Goal: Information Seeking & Learning: Compare options

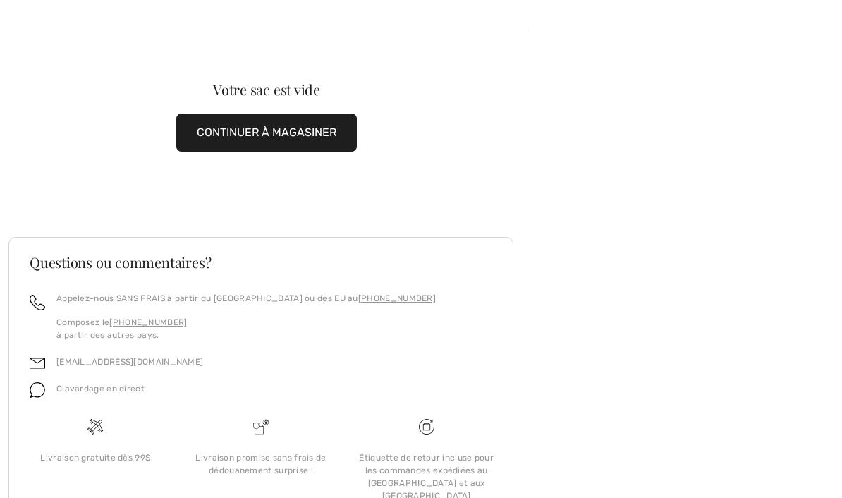
scroll to position [100, 0]
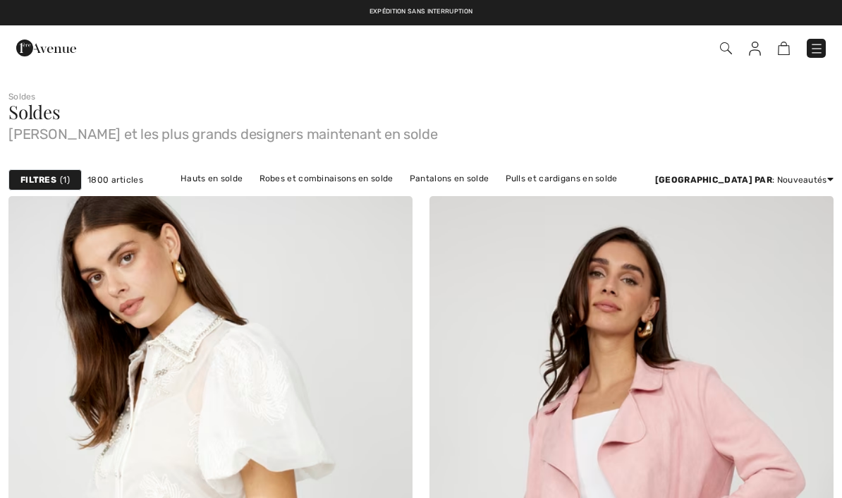
checkbox input "true"
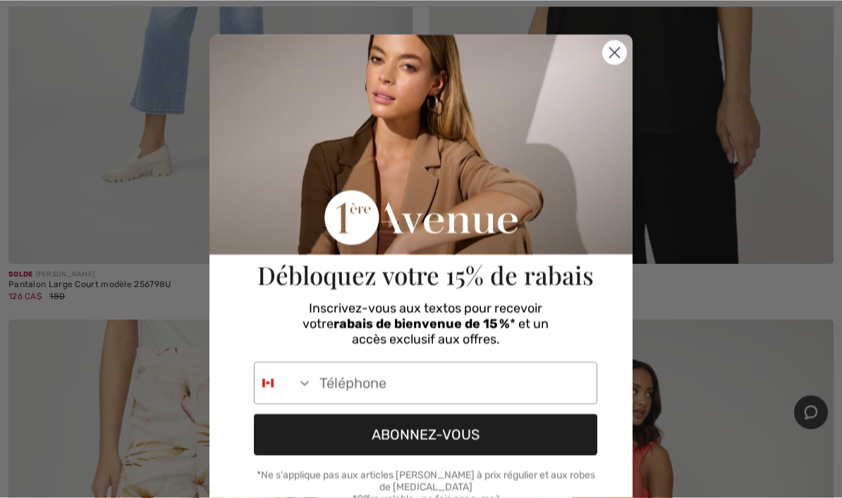
scroll to position [457, 0]
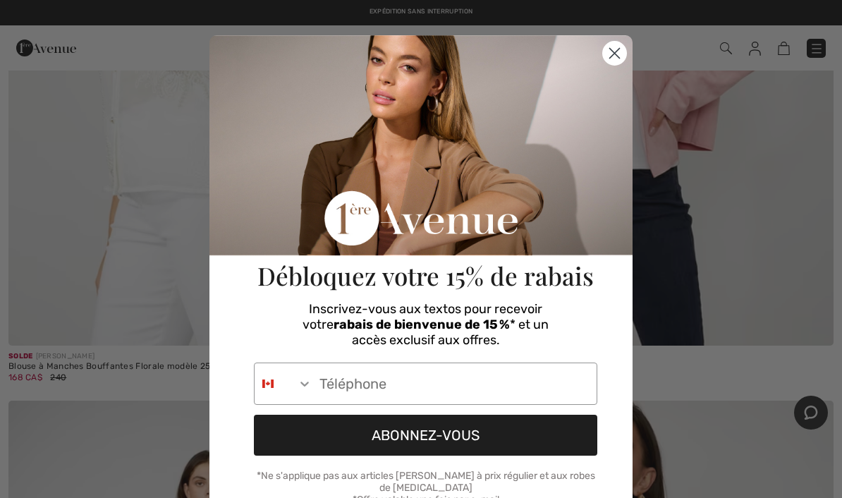
click at [622, 44] on circle "Close dialog" at bounding box center [614, 53] width 23 height 23
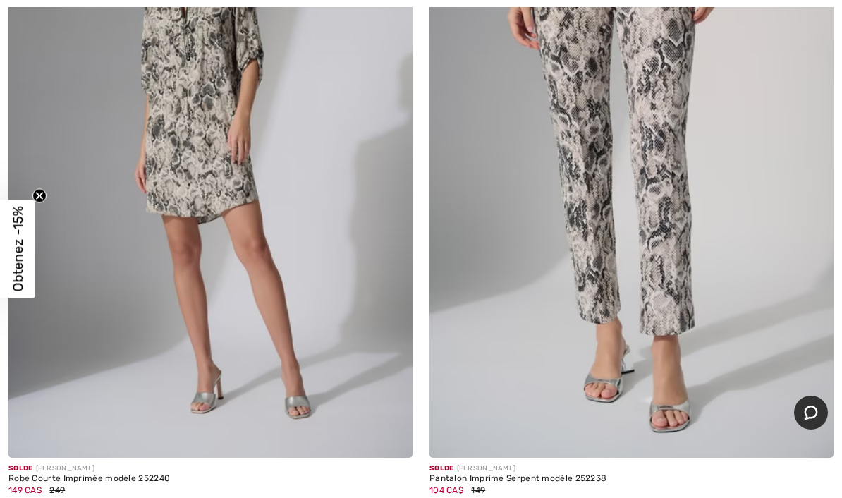
scroll to position [10656, 0]
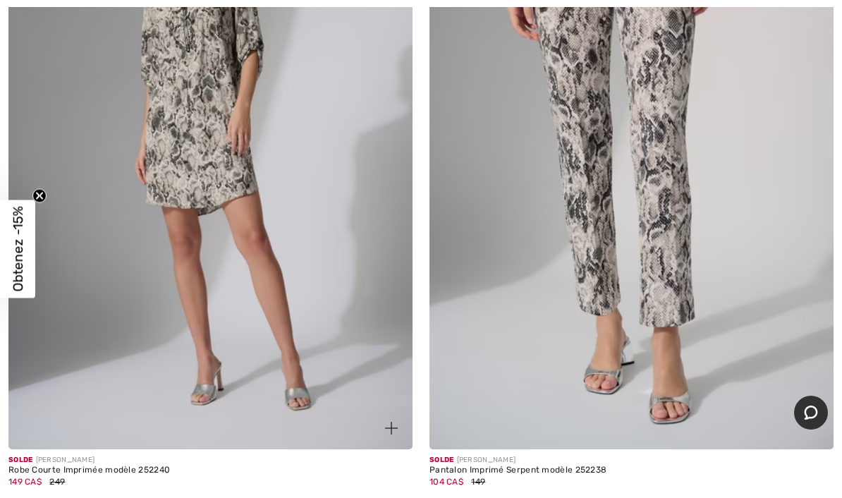
click at [63, 465] on div "Robe Courte Imprimée modèle 252240" at bounding box center [210, 470] width 404 height 10
click at [224, 373] on img at bounding box center [210, 146] width 404 height 606
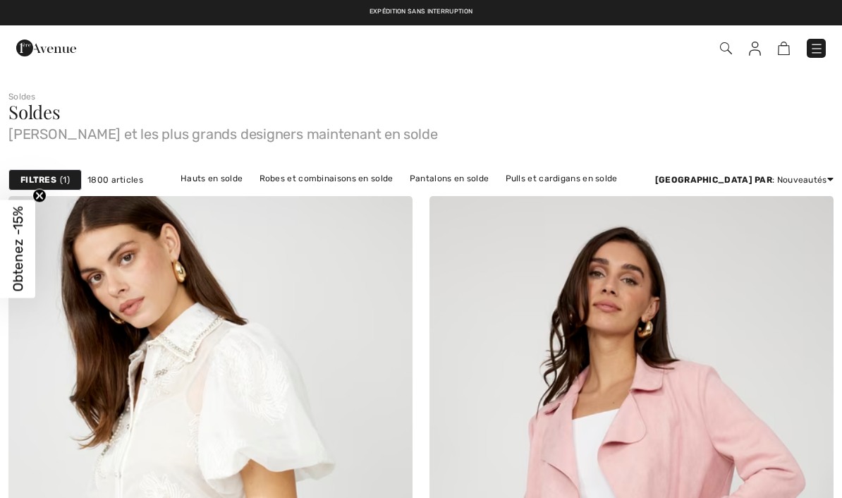
checkbox input "true"
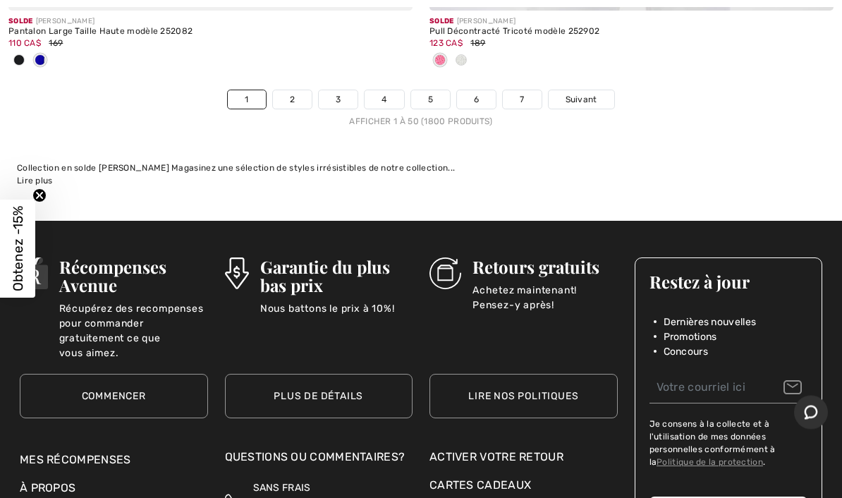
scroll to position [17469, 0]
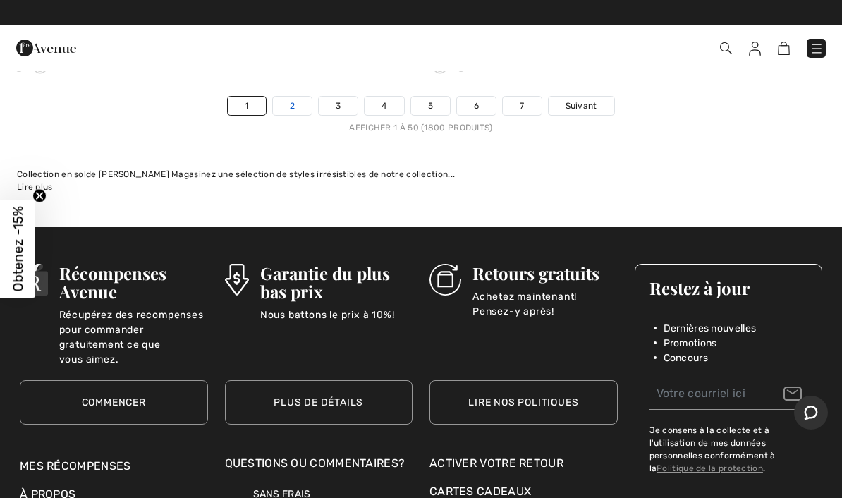
click at [291, 97] on link "2" at bounding box center [292, 106] width 39 height 18
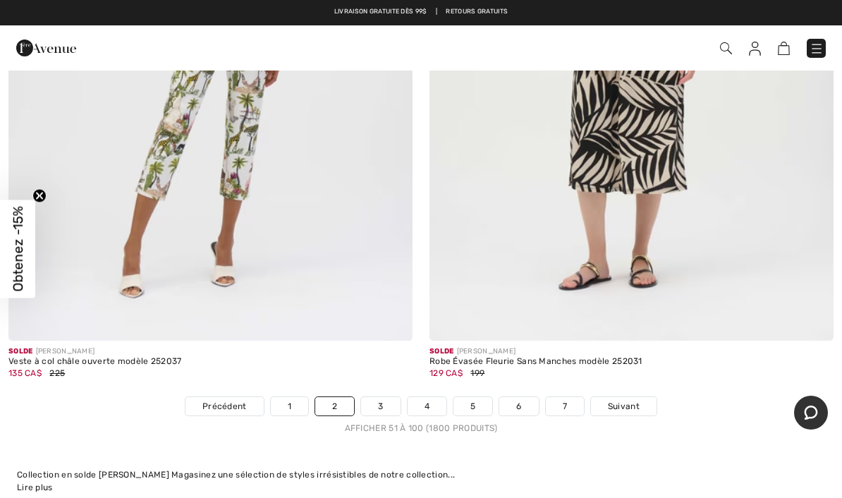
scroll to position [17307, 0]
click at [379, 398] on link "3" at bounding box center [380, 407] width 39 height 18
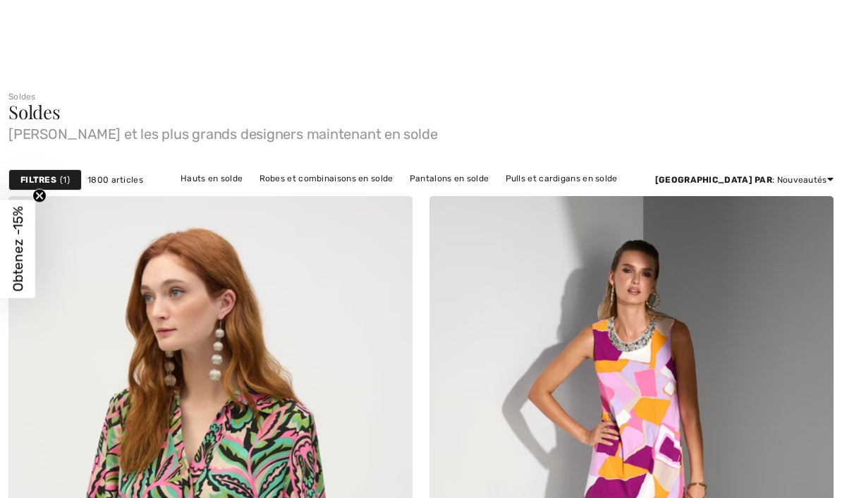
checkbox input "true"
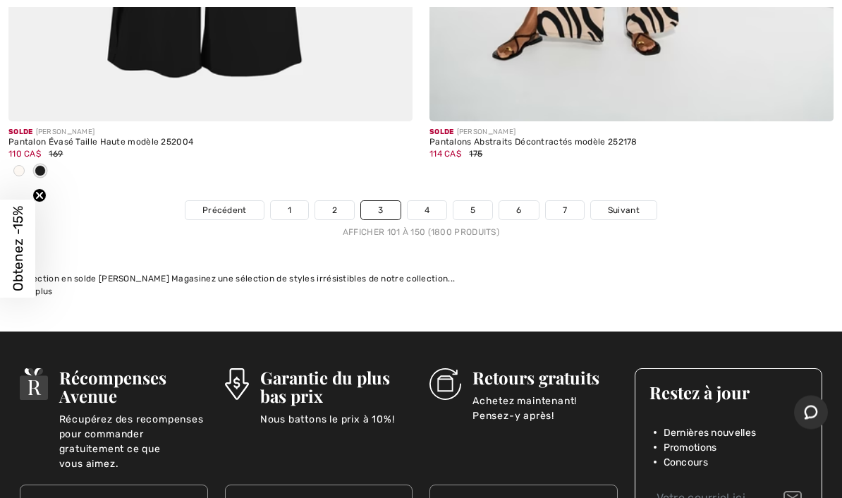
scroll to position [17318, 0]
click at [427, 201] on link "4" at bounding box center [427, 210] width 39 height 18
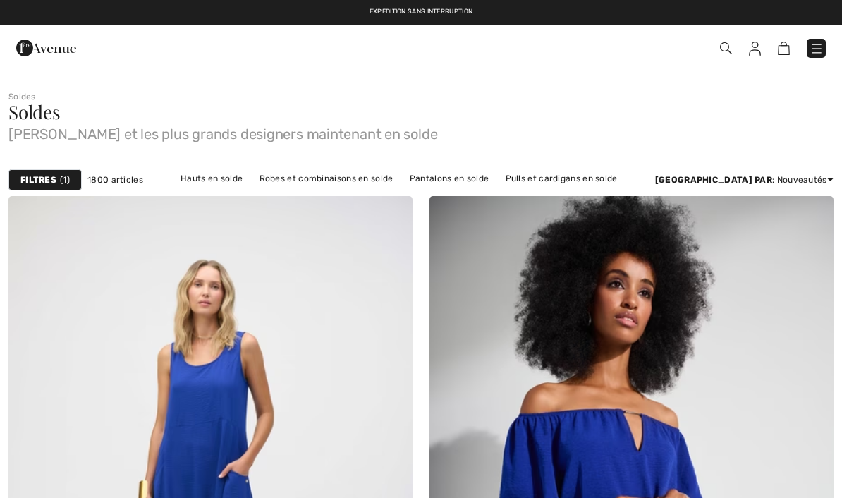
checkbox input "true"
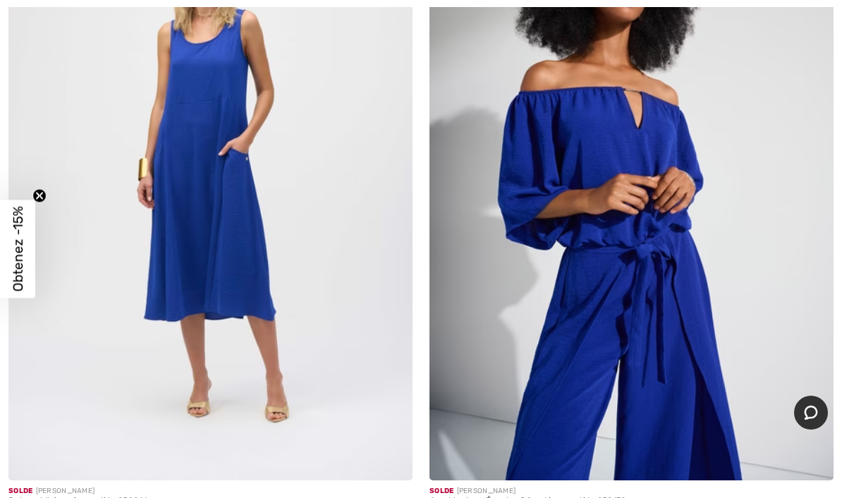
scroll to position [323, 0]
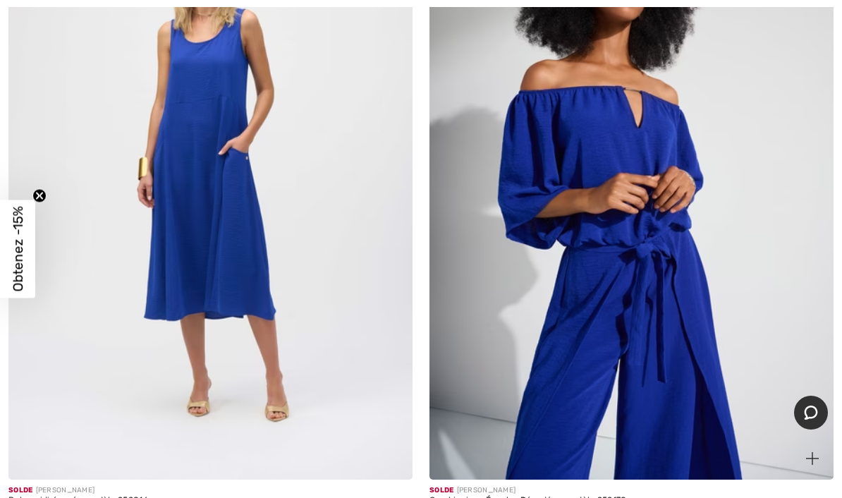
click at [745, 306] on img at bounding box center [631, 176] width 404 height 606
click at [723, 304] on img at bounding box center [631, 176] width 404 height 606
click at [641, 268] on img at bounding box center [631, 176] width 404 height 606
click at [541, 497] on div "Combinaison Épaules Dénudées modèle 252170" at bounding box center [631, 501] width 404 height 10
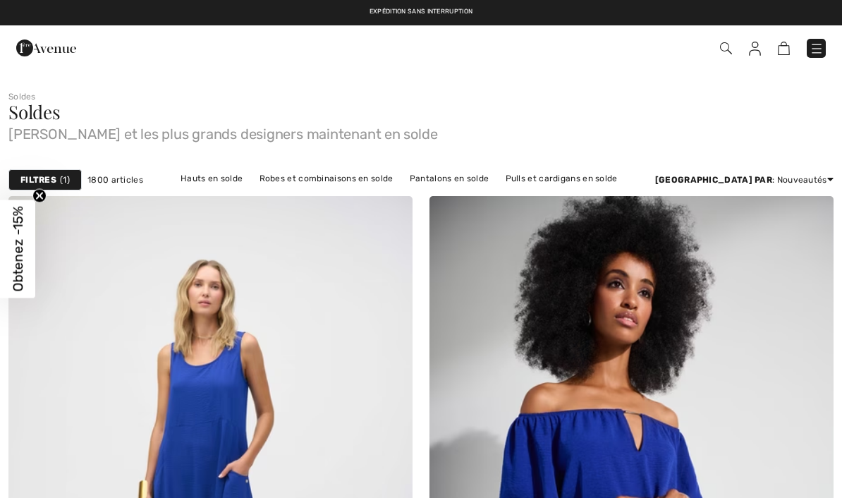
checkbox input "true"
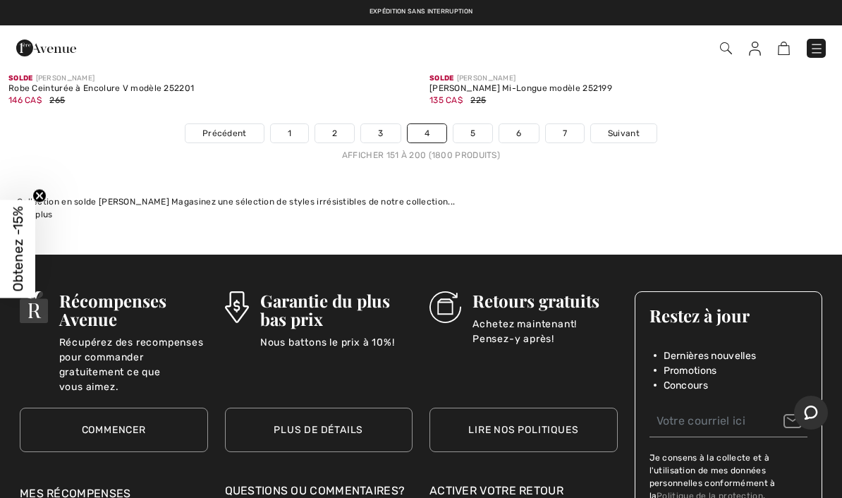
scroll to position [17219, 0]
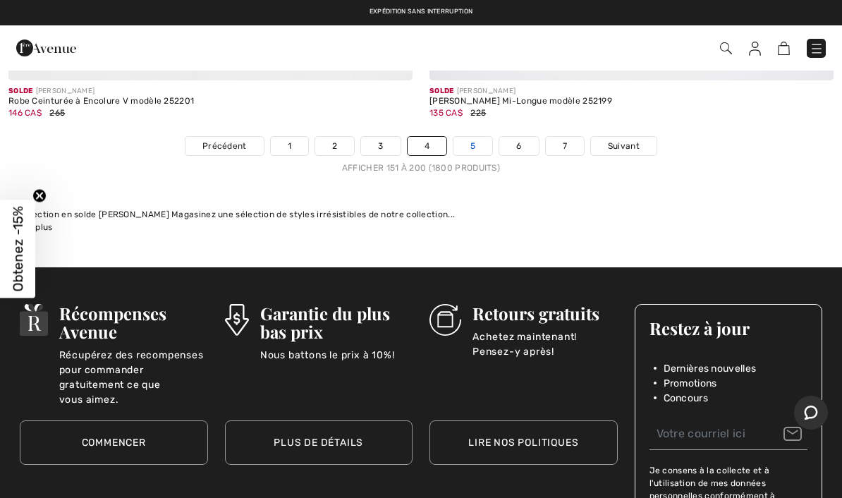
click at [484, 138] on link "5" at bounding box center [472, 146] width 39 height 18
click at [473, 140] on link "5" at bounding box center [472, 146] width 39 height 18
click at [570, 208] on div "Collection en solde [PERSON_NAME] Magasinez une sélection de styles irrésistibl…" at bounding box center [421, 214] width 808 height 13
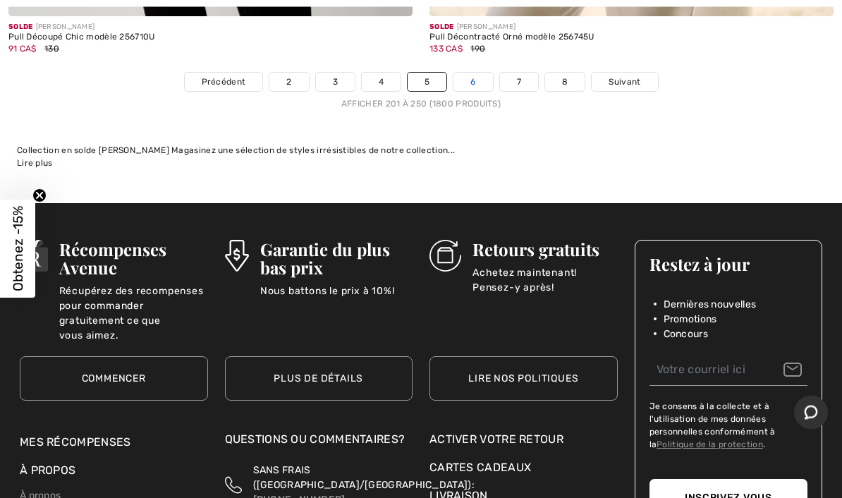
scroll to position [17516, 0]
click at [473, 73] on link "6" at bounding box center [472, 82] width 39 height 18
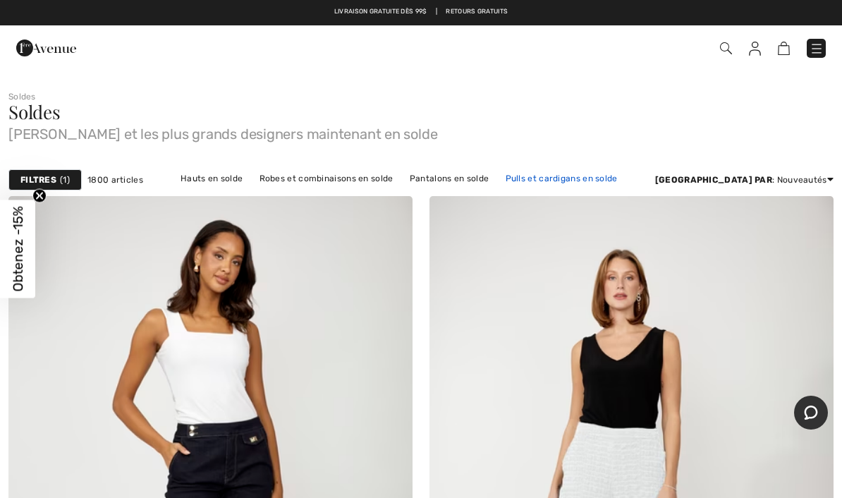
click at [617, 181] on link "Pulls et cardigans en solde" at bounding box center [562, 178] width 126 height 18
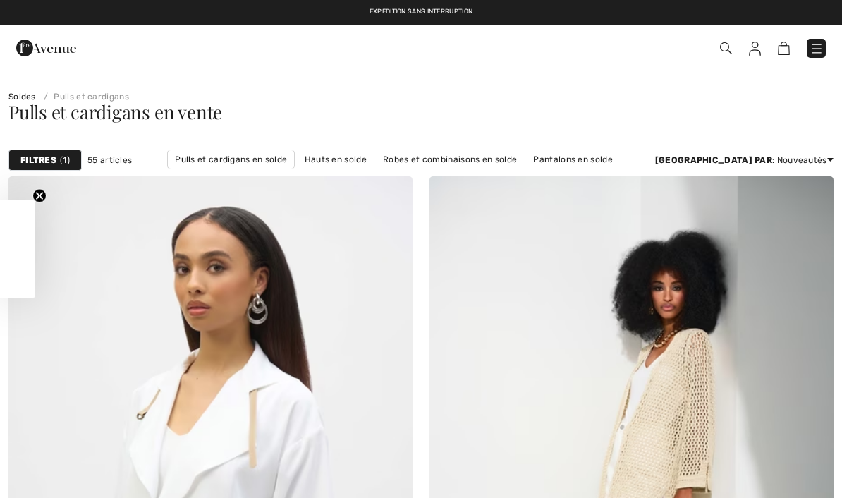
checkbox input "true"
click at [271, 159] on link "Pulls et cardigans en solde" at bounding box center [231, 159] width 128 height 20
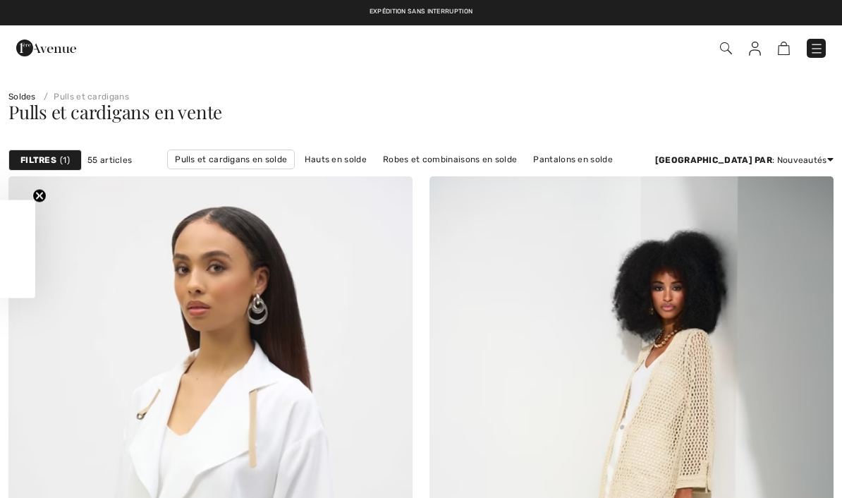
checkbox input "true"
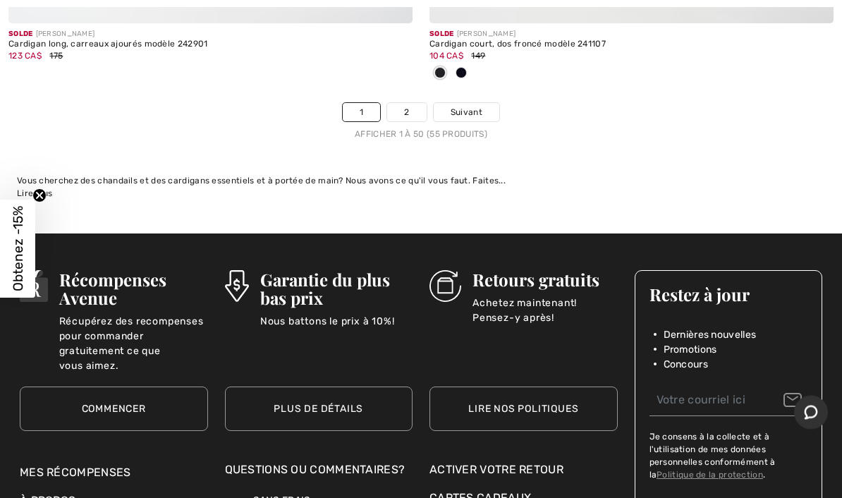
scroll to position [17396, 0]
click at [415, 103] on link "2" at bounding box center [406, 112] width 39 height 18
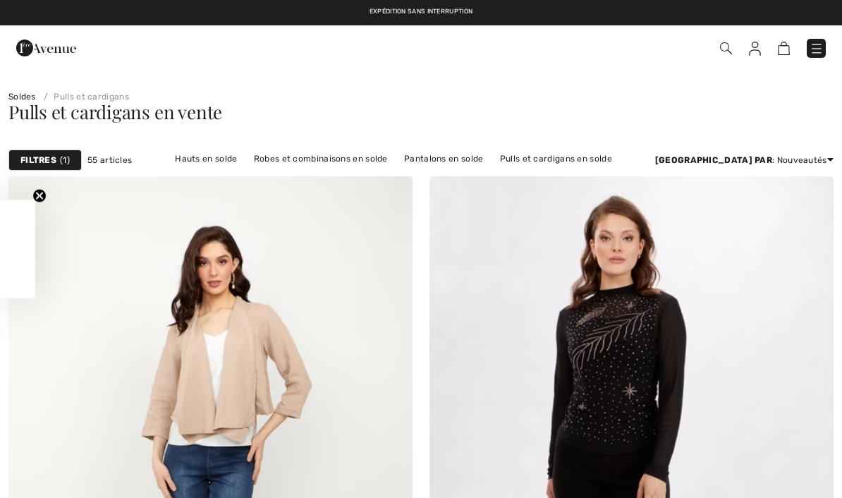
checkbox input "true"
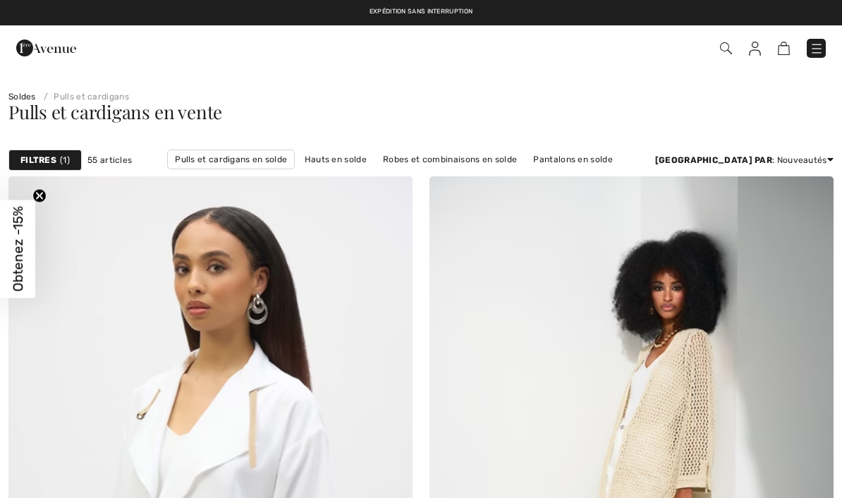
checkbox input "true"
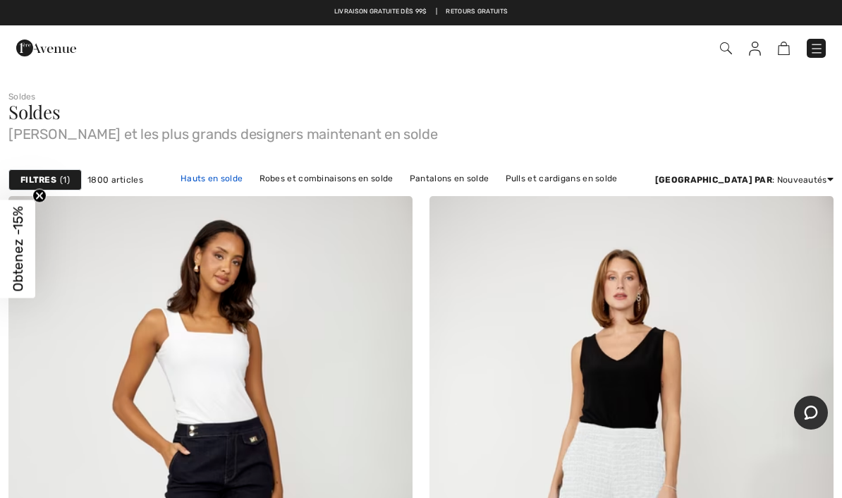
click at [250, 180] on link "Hauts en solde" at bounding box center [211, 178] width 76 height 18
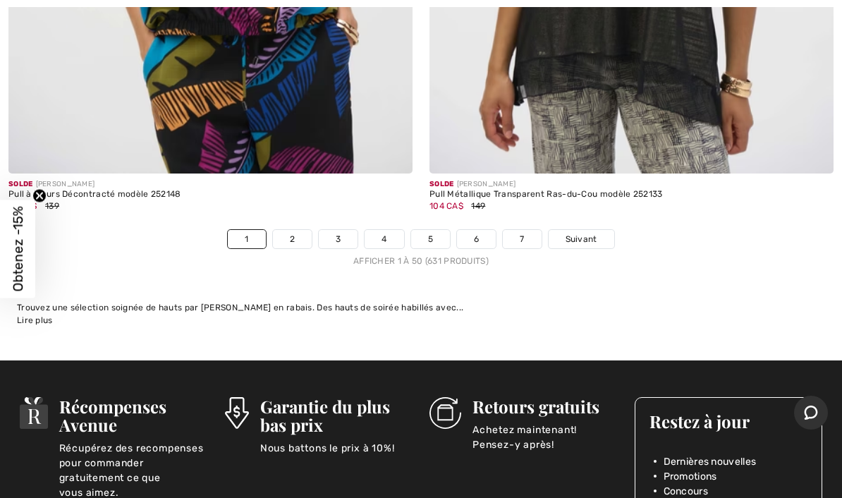
scroll to position [17376, 0]
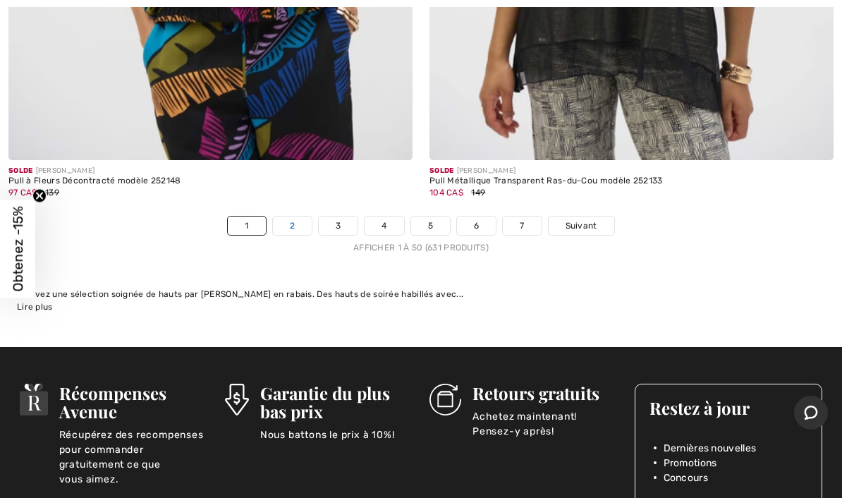
click at [297, 216] on link "2" at bounding box center [292, 225] width 39 height 18
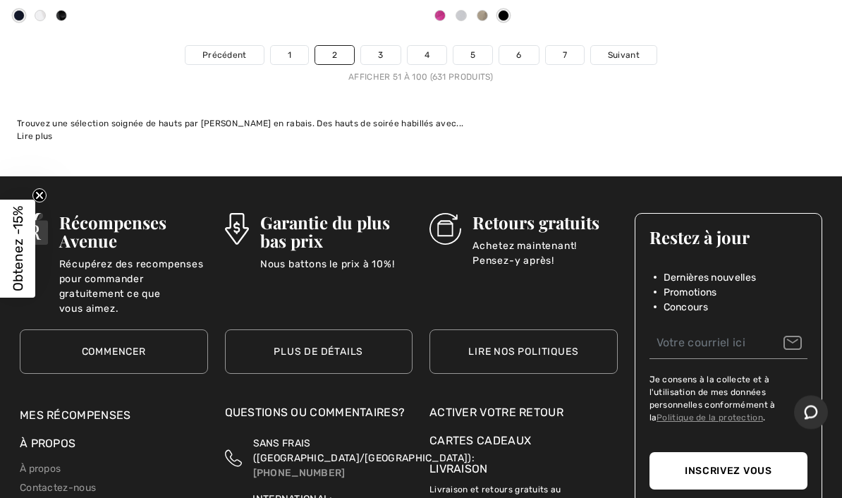
scroll to position [17546, 0]
click at [471, 46] on link "5" at bounding box center [472, 55] width 39 height 18
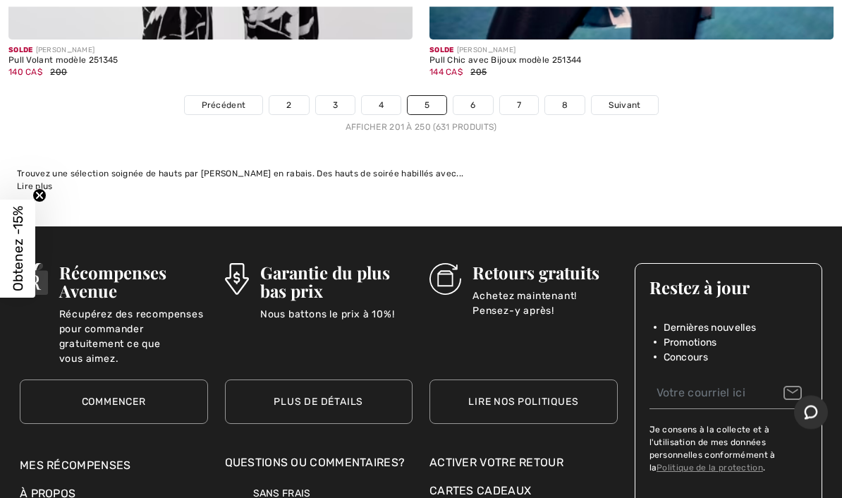
scroll to position [17311, 0]
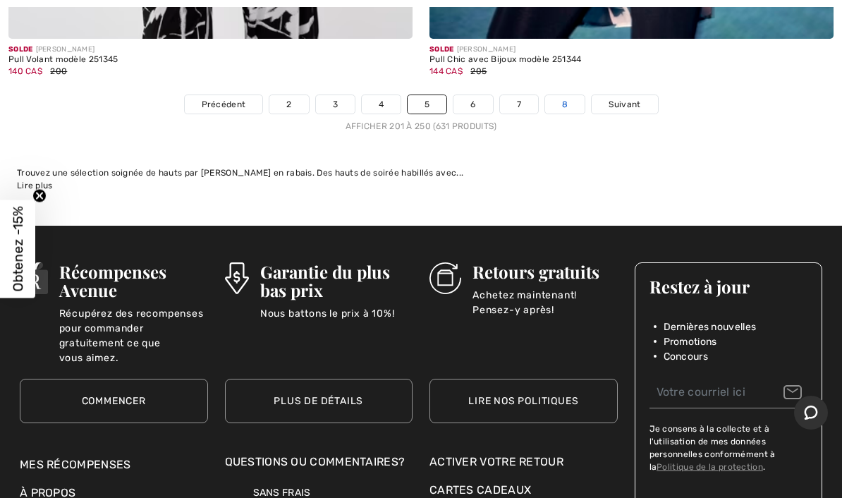
click at [563, 95] on link "8" at bounding box center [564, 104] width 39 height 18
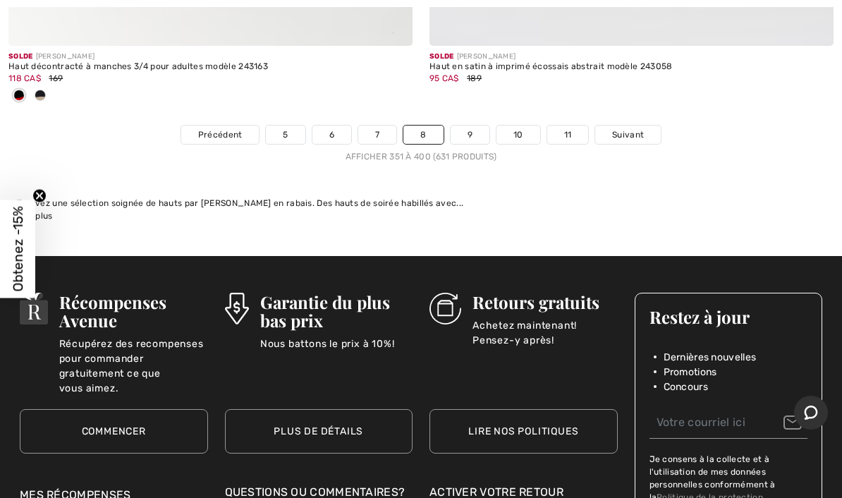
scroll to position [17297, 0]
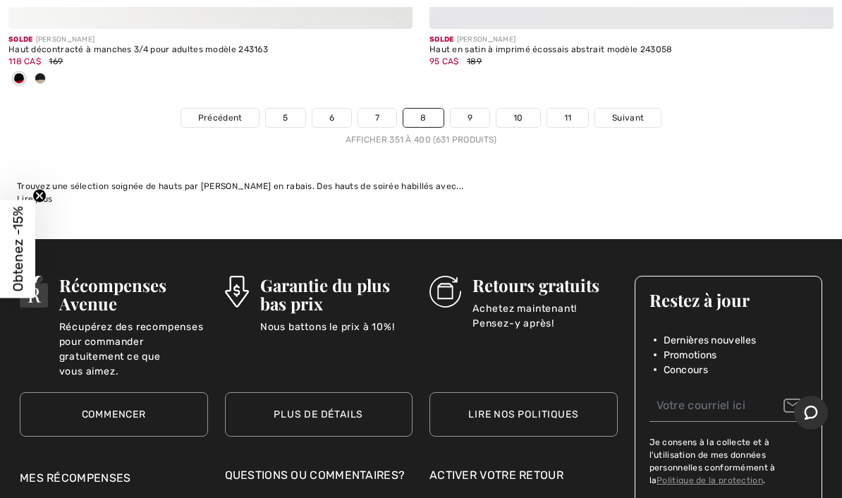
click at [471, 109] on link "9" at bounding box center [470, 118] width 39 height 18
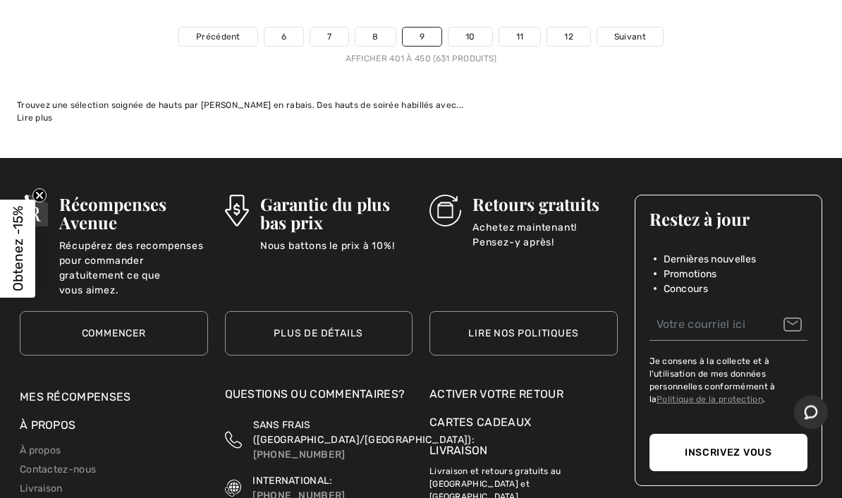
scroll to position [17472, 0]
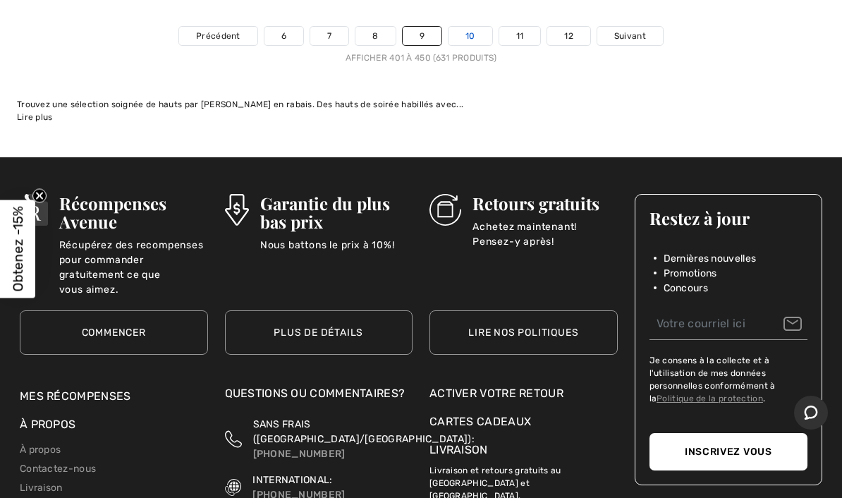
click at [468, 27] on link "10" at bounding box center [470, 36] width 44 height 18
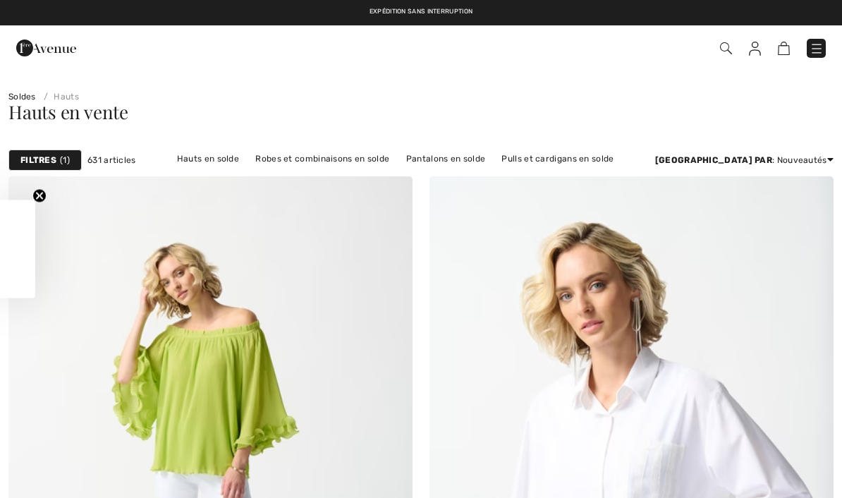
checkbox input "true"
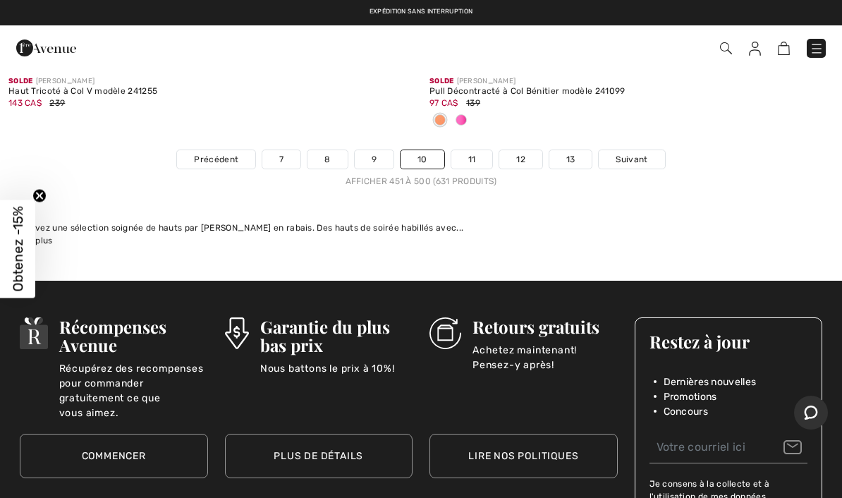
scroll to position [17488, 0]
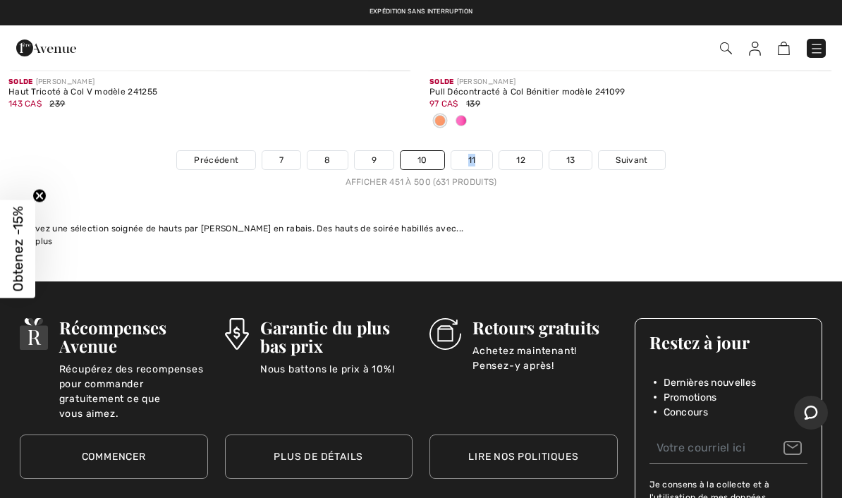
click at [644, 222] on div "Trouvez une sélection soignée de hauts par [PERSON_NAME] en rabais. Des hauts d…" at bounding box center [421, 228] width 808 height 13
click at [475, 151] on link "11" at bounding box center [472, 160] width 42 height 18
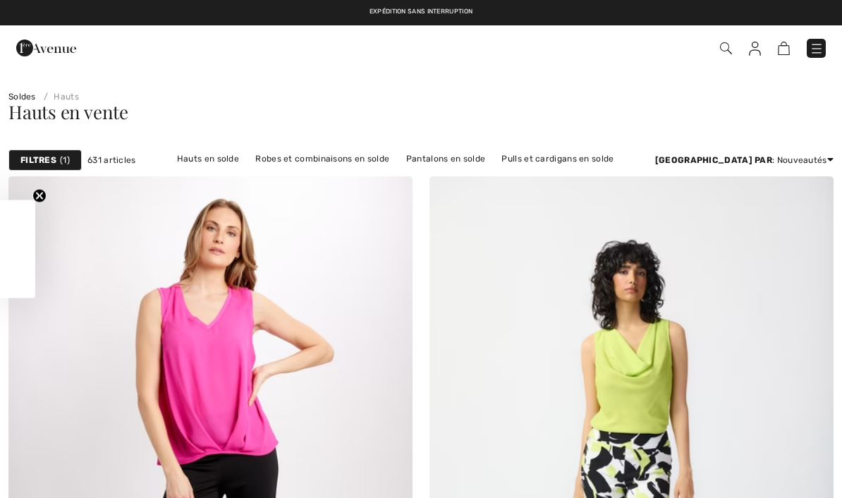
checkbox input "true"
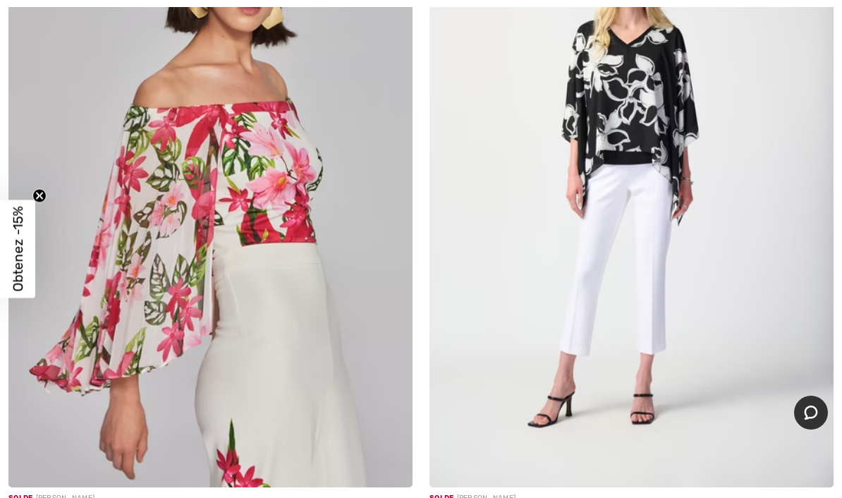
scroll to position [3019, 0]
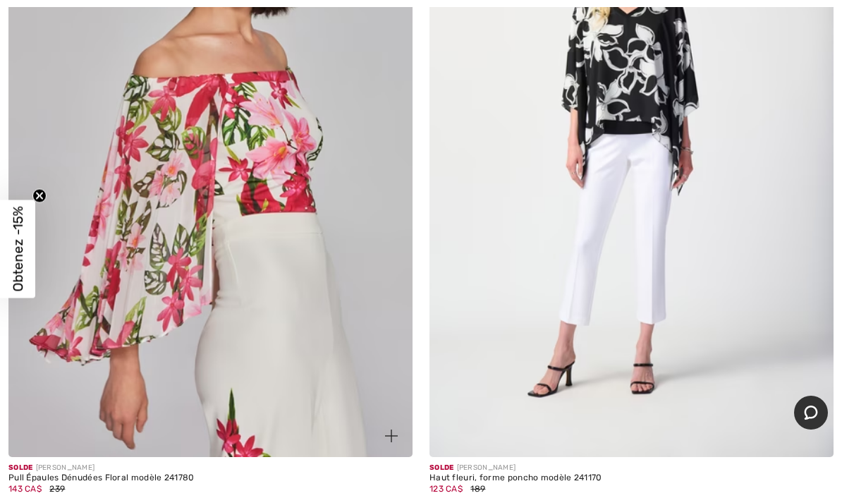
click at [348, 395] on img at bounding box center [210, 154] width 404 height 606
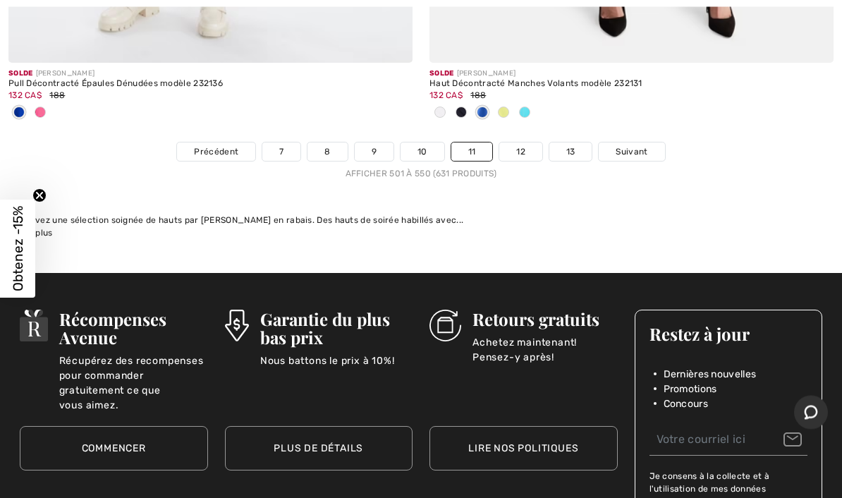
scroll to position [17357, 0]
click at [517, 142] on link "12" at bounding box center [520, 151] width 43 height 18
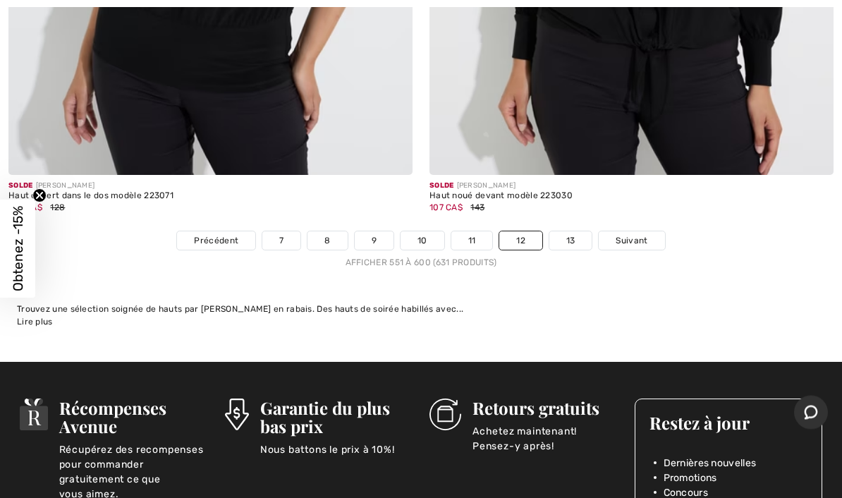
scroll to position [17223, 0]
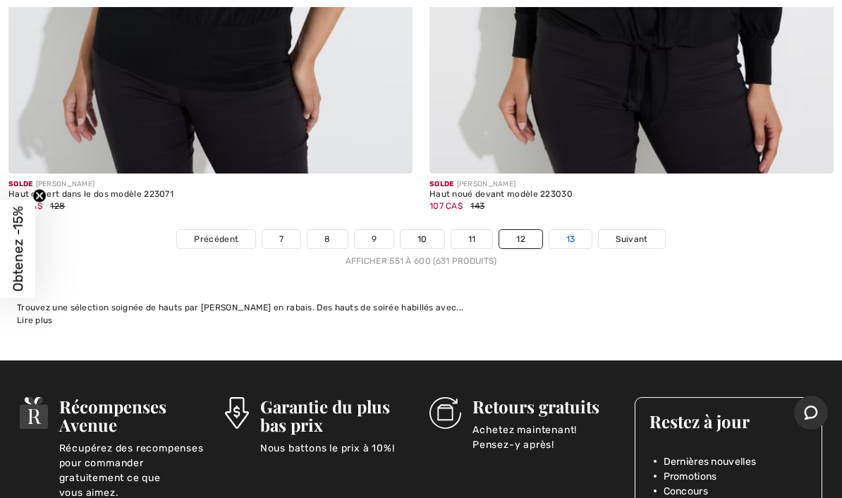
click at [569, 230] on link "13" at bounding box center [570, 239] width 43 height 18
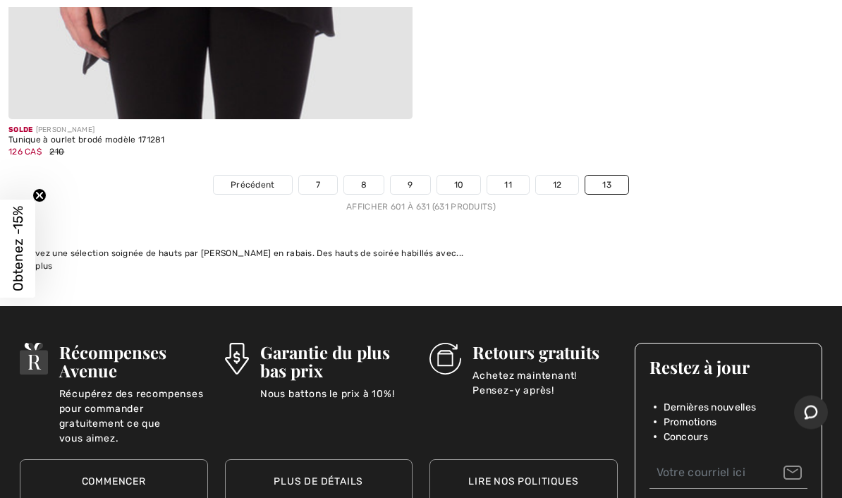
scroll to position [10875, 0]
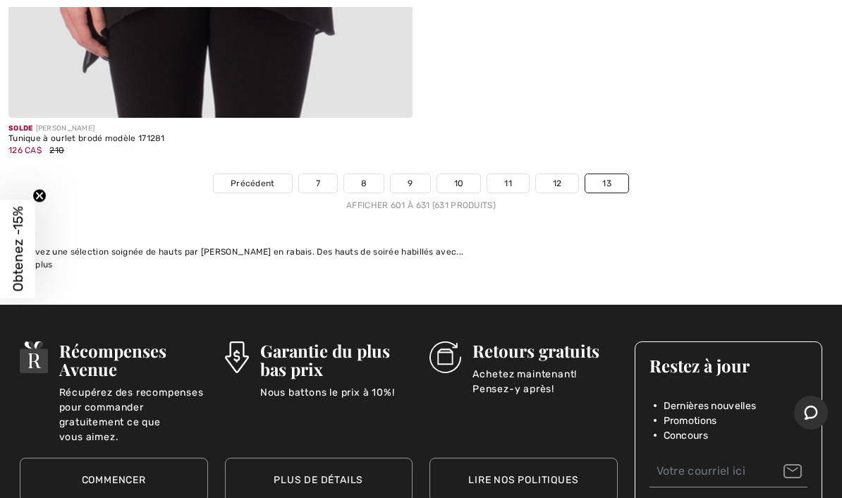
click at [685, 184] on ul "Précédent 7 8 9 10 11 12 13" at bounding box center [421, 183] width 842 height 20
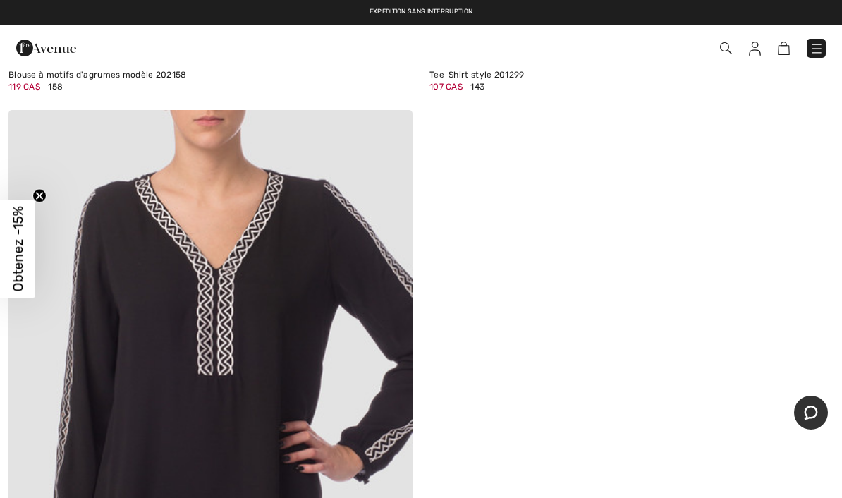
scroll to position [10276, 0]
